Goal: Navigation & Orientation: Find specific page/section

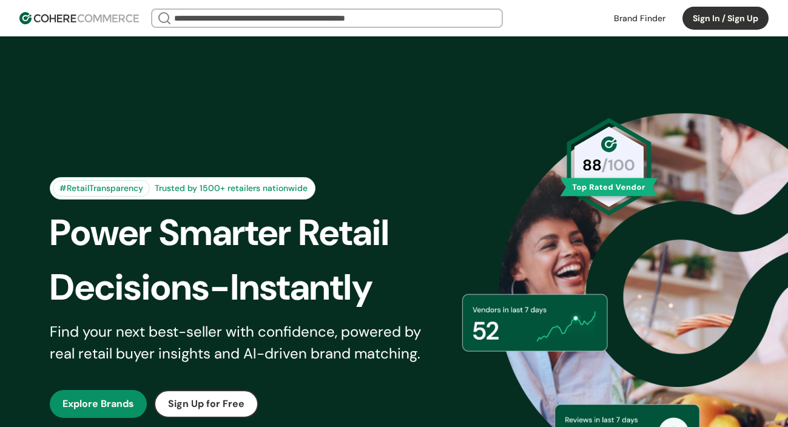
click at [627, 13] on link at bounding box center [640, 18] width 66 height 18
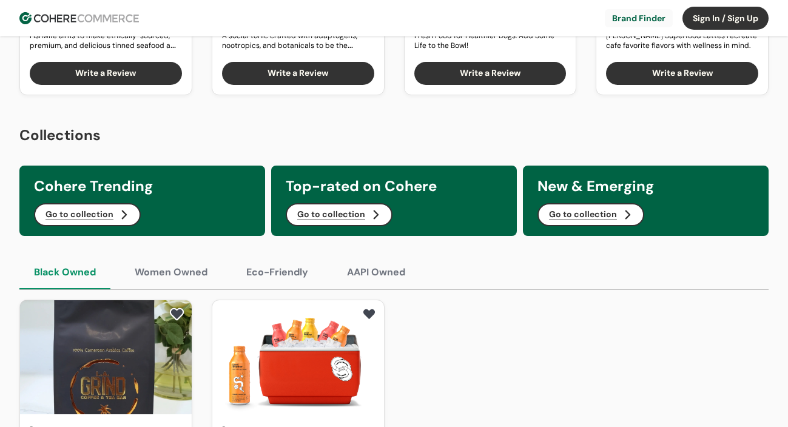
scroll to position [377, 0]
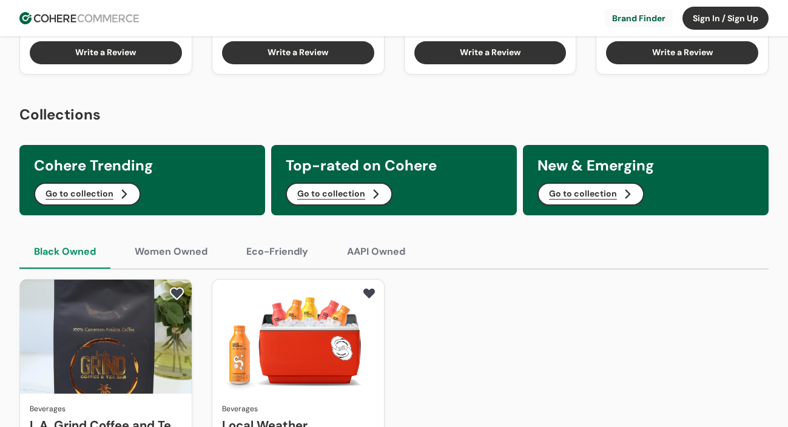
click at [382, 251] on button "AAPI Owned" at bounding box center [376, 252] width 87 height 34
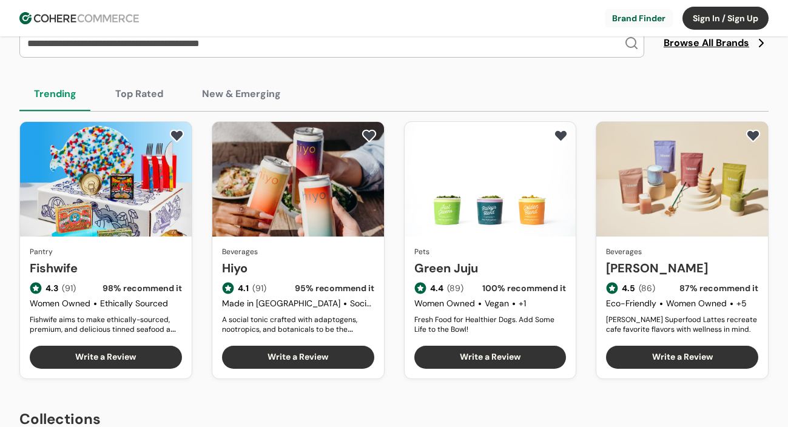
scroll to position [0, 0]
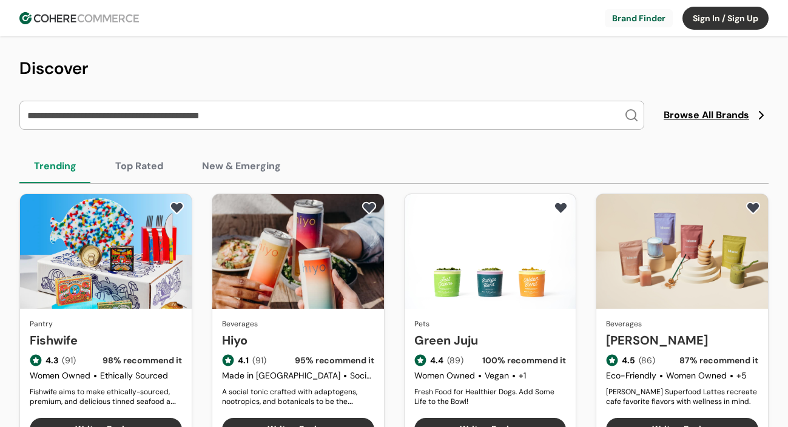
click at [38, 16] on img at bounding box center [79, 18] width 120 height 12
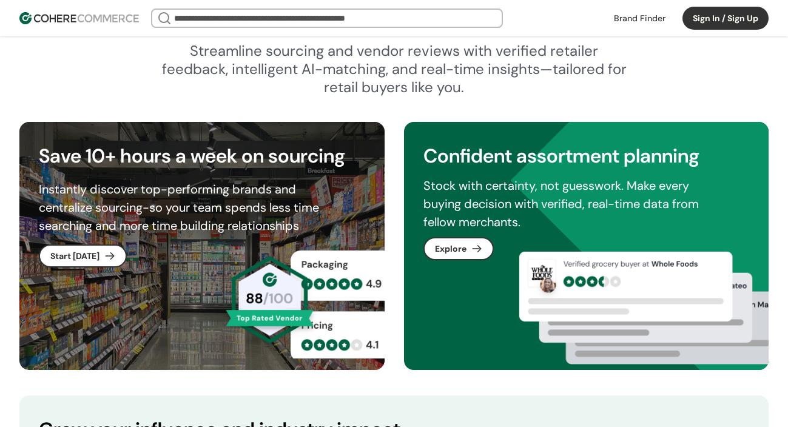
scroll to position [611, 0]
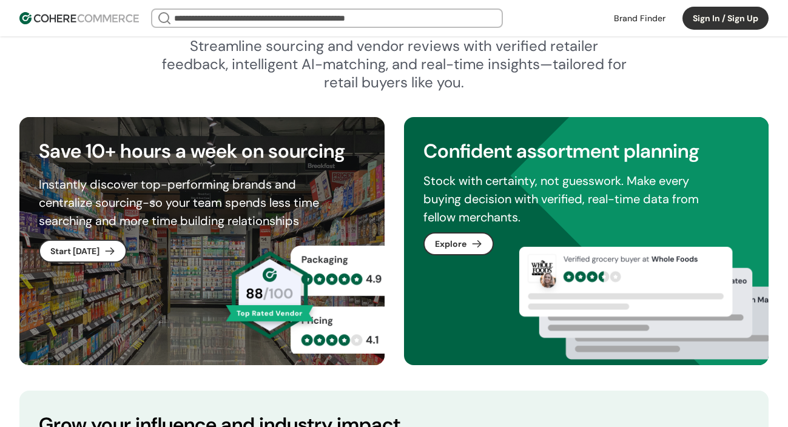
click at [93, 252] on link "button" at bounding box center [83, 251] width 86 height 21
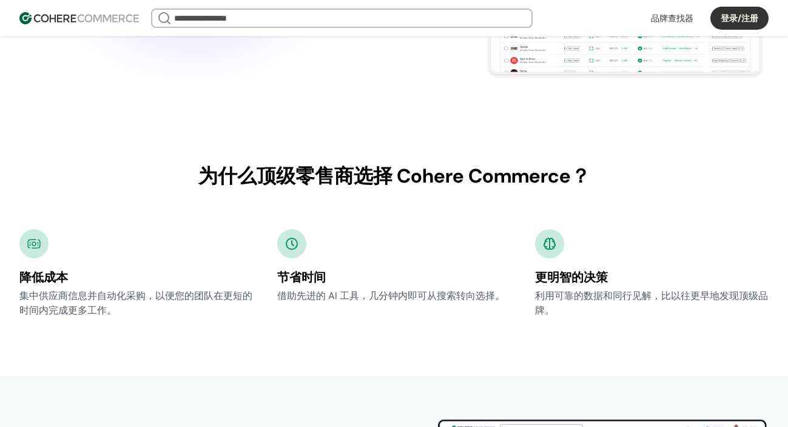
scroll to position [234, 0]
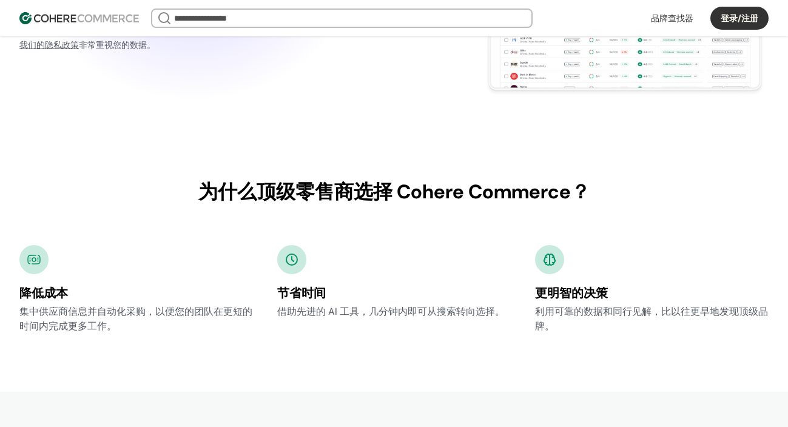
click at [452, 187] on font "为什么顶级零售商选择 Cohere Commerce？" at bounding box center [394, 191] width 392 height 25
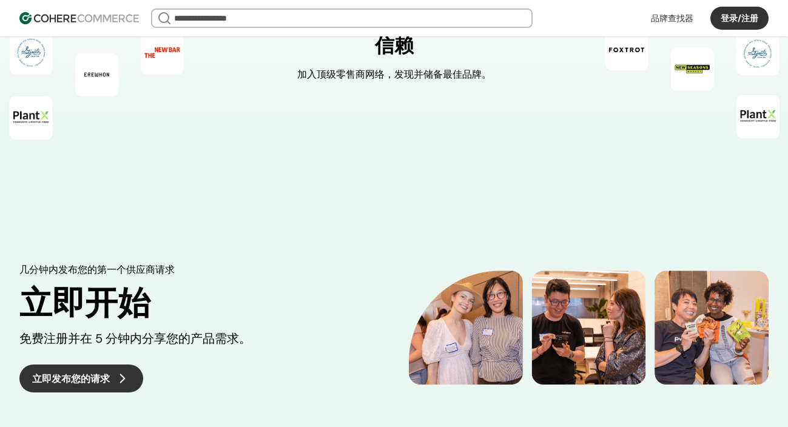
scroll to position [2880, 0]
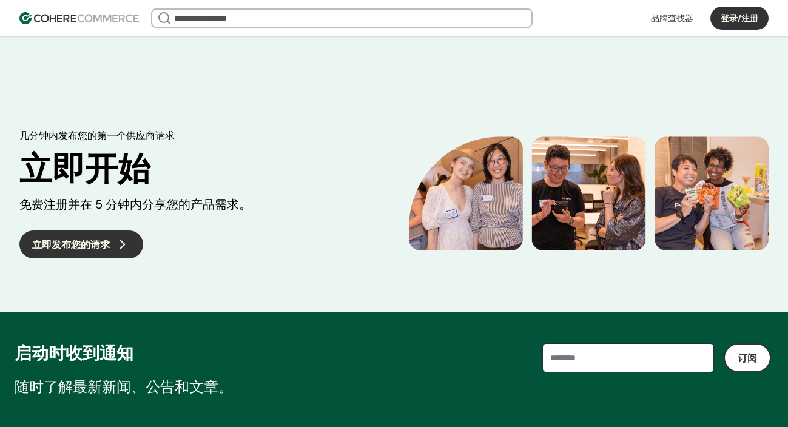
click at [85, 245] on font "立即发布您的请求" at bounding box center [71, 244] width 78 height 13
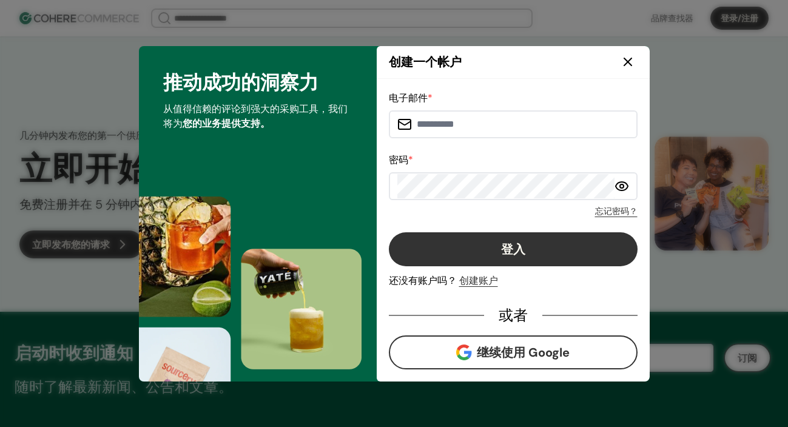
click at [621, 61] on icon at bounding box center [628, 62] width 15 height 15
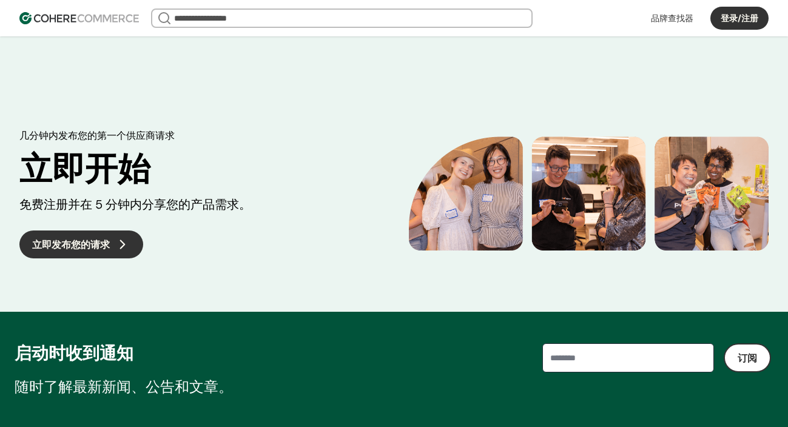
scroll to position [3126, 0]
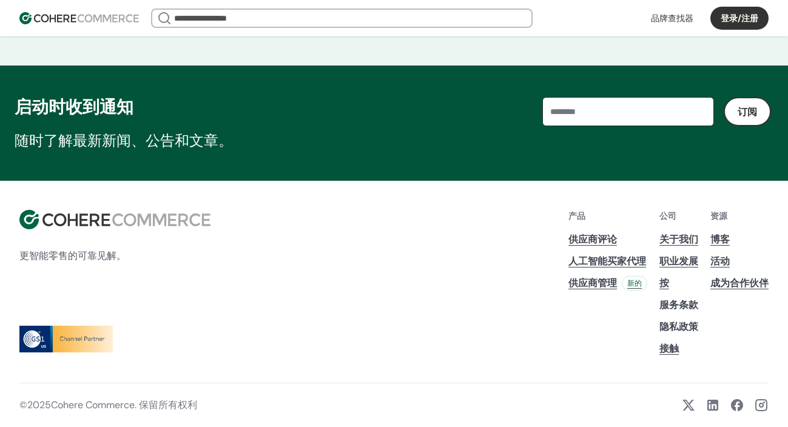
click at [596, 283] on font "供应商管理" at bounding box center [593, 283] width 49 height 13
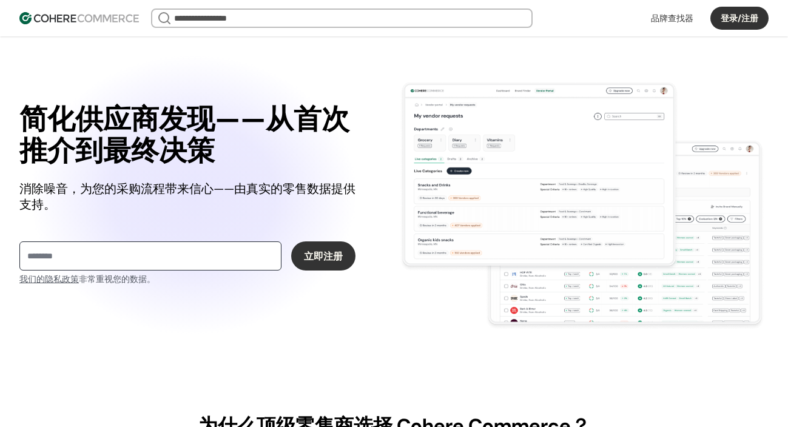
click at [377, 106] on div "简化供应商发现——从首次推介到最终决策 消除噪音，为您的采购流程带来信心——由真实的零售数据提供支持。 立即注册 我们的隐私政策 非常重视您的数据 。 我们的…" at bounding box center [205, 194] width 372 height 297
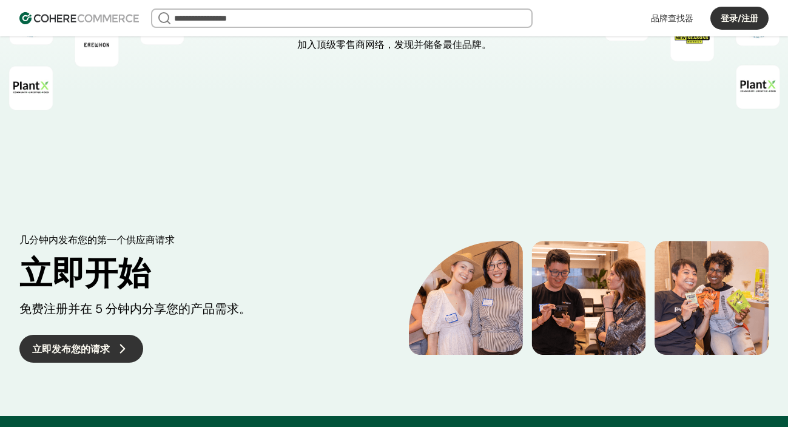
scroll to position [3126, 0]
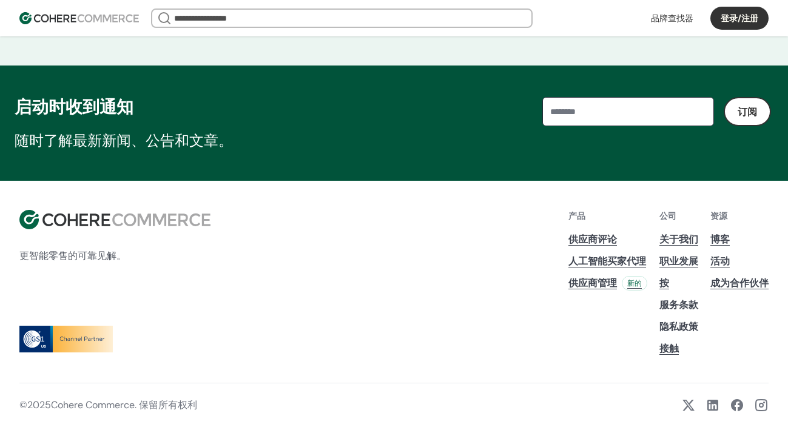
click at [739, 286] on font "成为合作伙伴" at bounding box center [740, 283] width 58 height 13
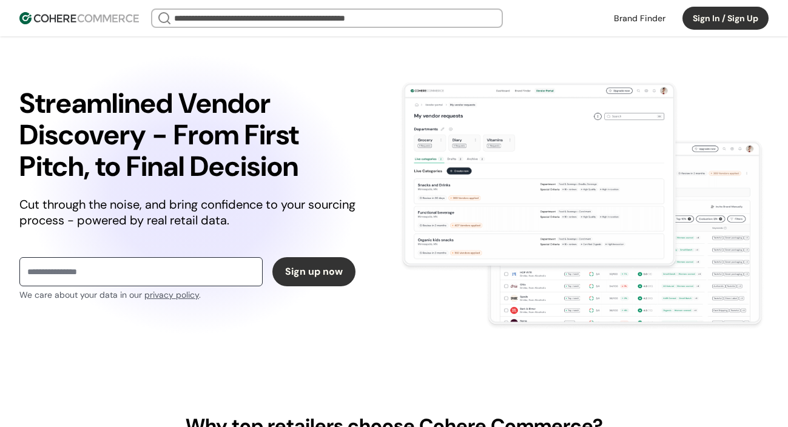
scroll to position [3126, 0]
